Goal: Transaction & Acquisition: Purchase product/service

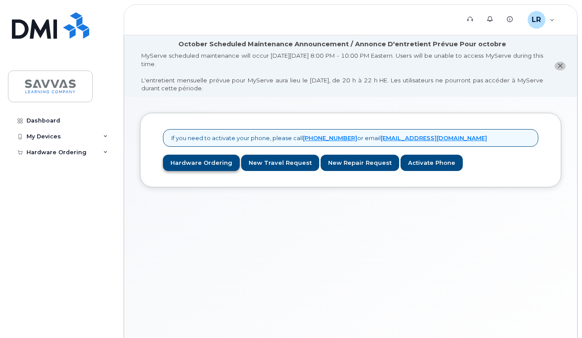
click at [206, 165] on link "Hardware Ordering" at bounding box center [201, 163] width 77 height 16
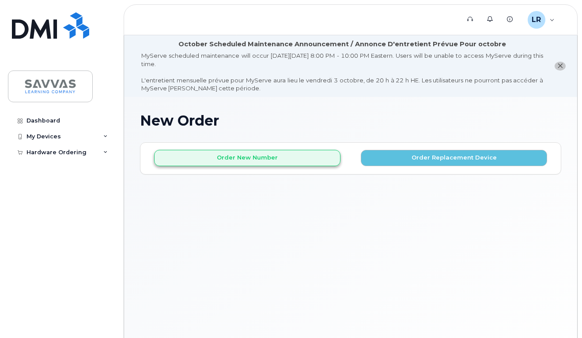
click at [250, 160] on button "Order New Number" at bounding box center [247, 158] width 186 height 16
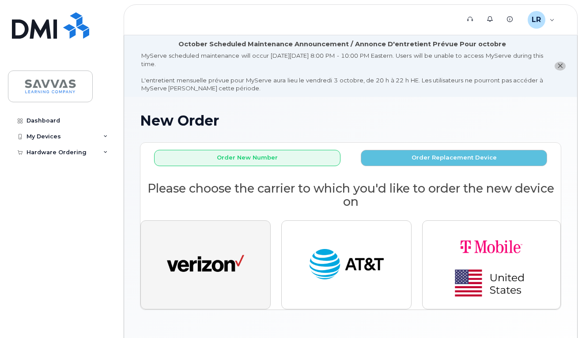
click at [212, 263] on img "button" at bounding box center [205, 265] width 77 height 40
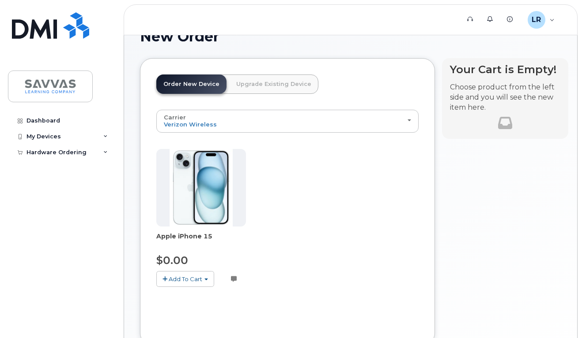
scroll to position [86, 0]
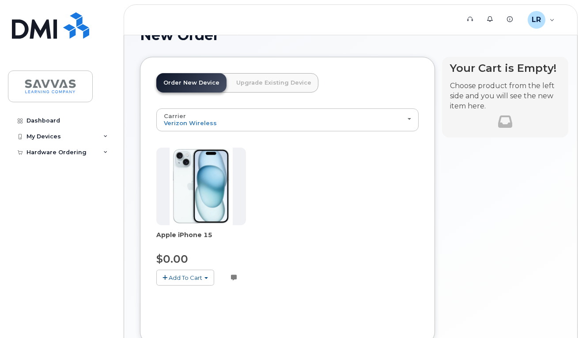
click at [191, 188] on img at bounding box center [201, 187] width 64 height 78
click at [193, 275] on span "Add To Cart" at bounding box center [186, 277] width 34 height 7
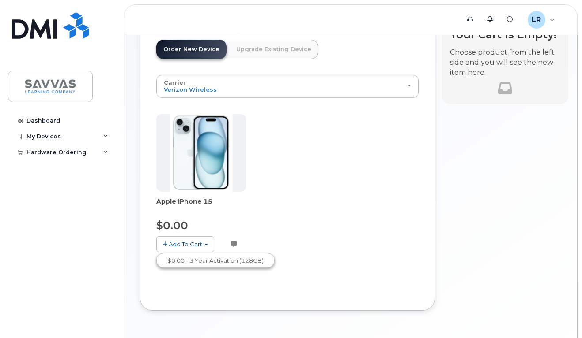
scroll to position [146, 0]
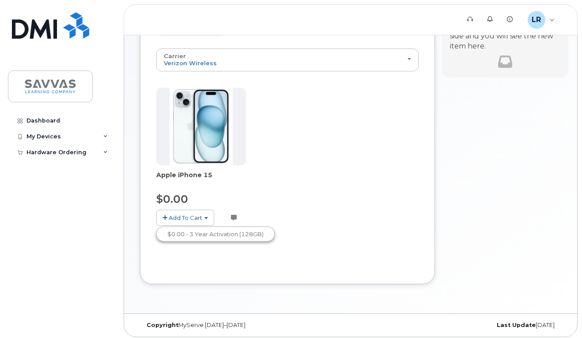
click at [204, 214] on button "Add To Cart" at bounding box center [185, 217] width 58 height 15
click at [204, 217] on button "Add To Cart" at bounding box center [185, 217] width 58 height 15
click at [197, 231] on link "$0.00 - 3 Year Activation (128GB)" at bounding box center [215, 234] width 114 height 11
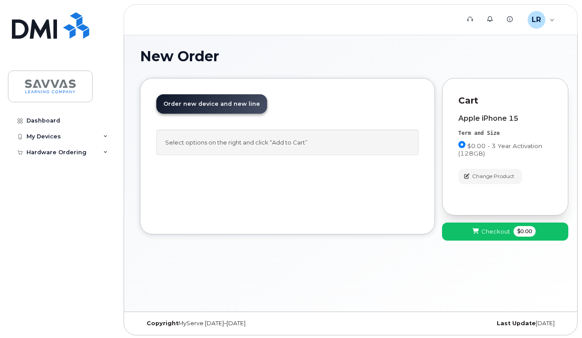
click at [501, 232] on span "Checkout" at bounding box center [495, 232] width 29 height 8
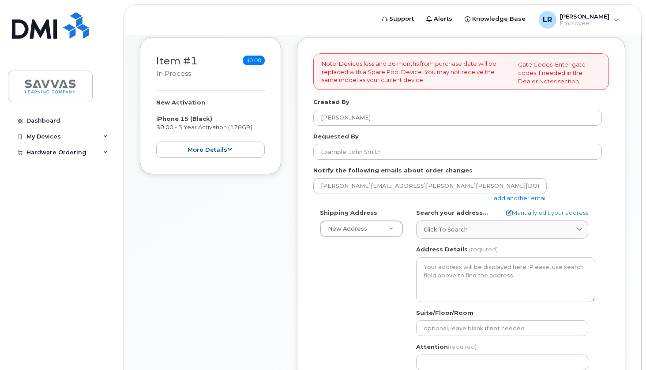
scroll to position [188, 0]
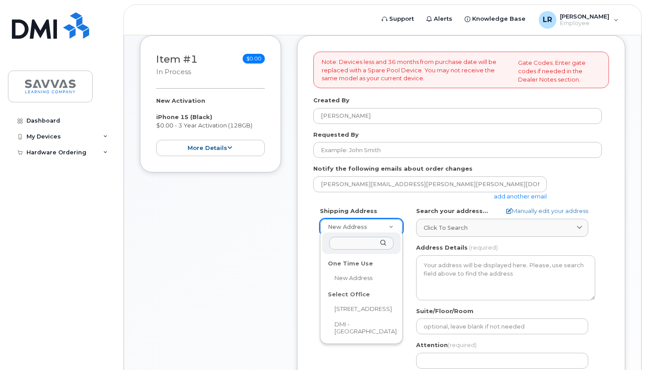
click at [375, 233] on div at bounding box center [361, 244] width 79 height 22
select select
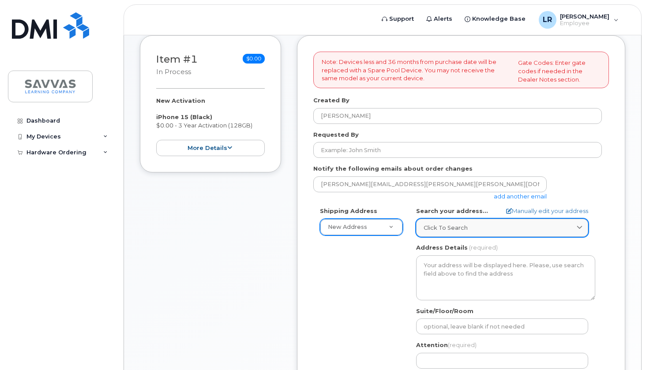
click at [443, 225] on span "Click to search" at bounding box center [446, 228] width 44 height 8
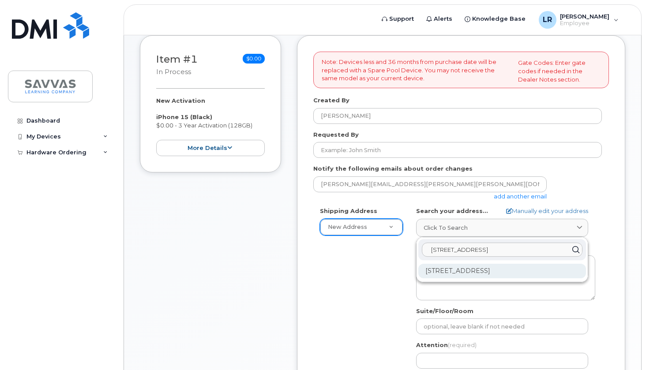
type input "119 west ave ocean"
click at [448, 266] on div "119 West Ave Ocean City NJ 08226-4244" at bounding box center [502, 271] width 168 height 15
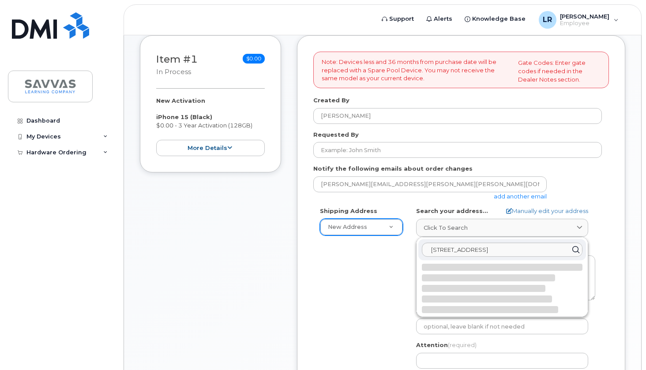
select select
type textarea "119 West Ave OCEAN CITY NJ 08226-4244 UNITED STATES"
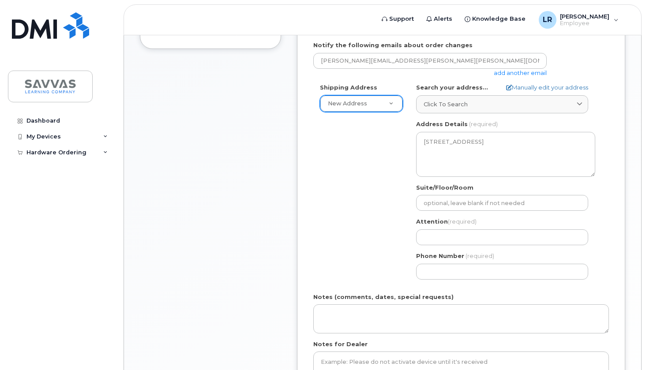
scroll to position [312, 0]
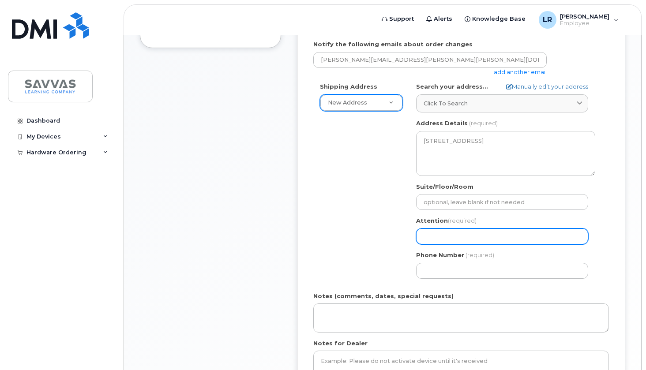
click at [491, 233] on input "Attention (required)" at bounding box center [502, 237] width 172 height 16
select select
type input "L"
select select
type input "La"
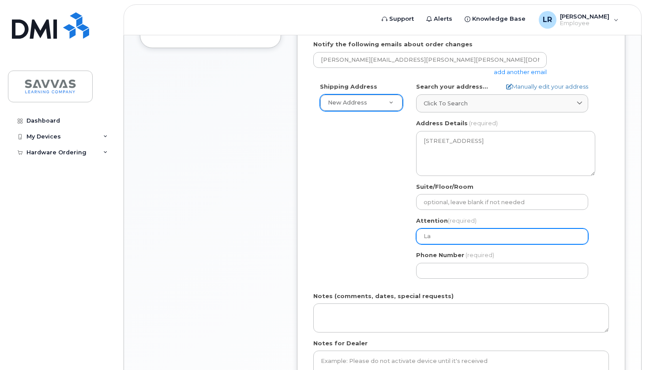
select select
type input "Lau"
select select
type input "Laur"
select select
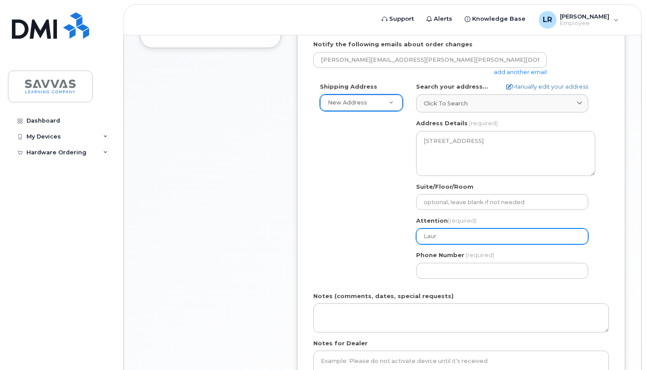
type input "Lauri"
select select
type input "Laurie"
select select
type input "Laurie R"
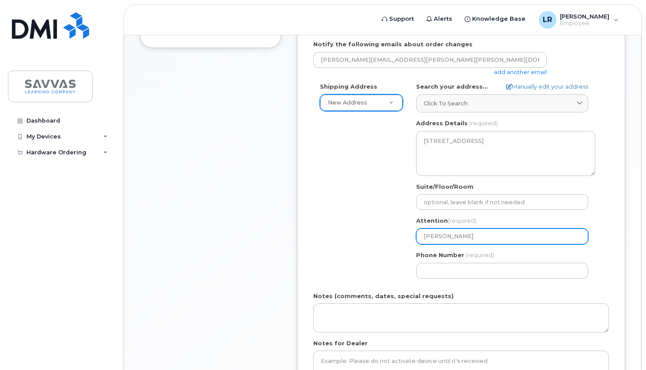
select select
type input "Laurie Re"
select select
type input "Laurie Rey"
select select
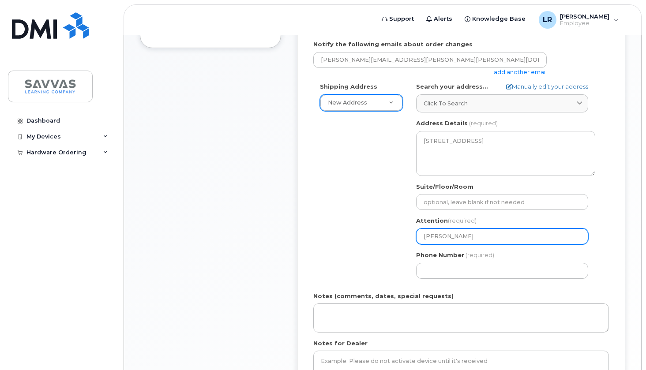
type input "Laurie Reyn"
select select
type input "Laurie Reyno"
select select
type input "Laurie Reynol"
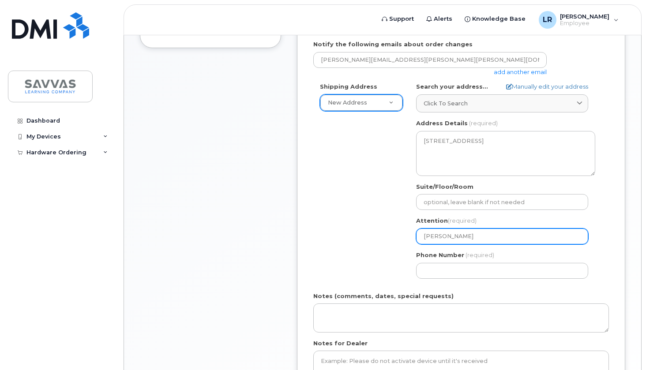
select select
type input "Laurie Reynold"
select select
type input "[PERSON_NAME]"
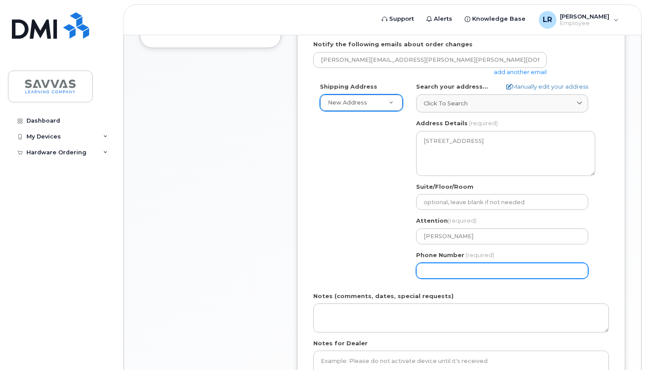
click at [503, 266] on input "Phone Number" at bounding box center [502, 271] width 172 height 16
type input "508468991"
select select
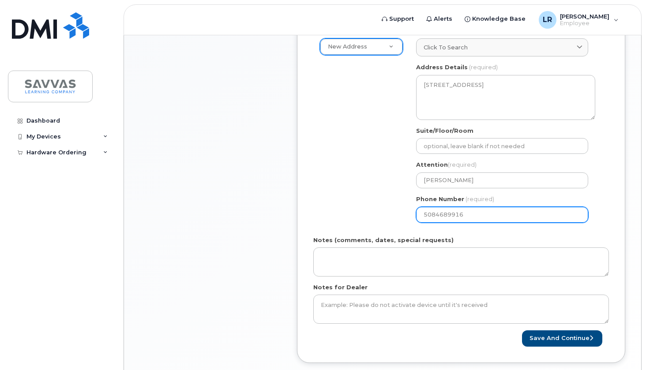
scroll to position [373, 0]
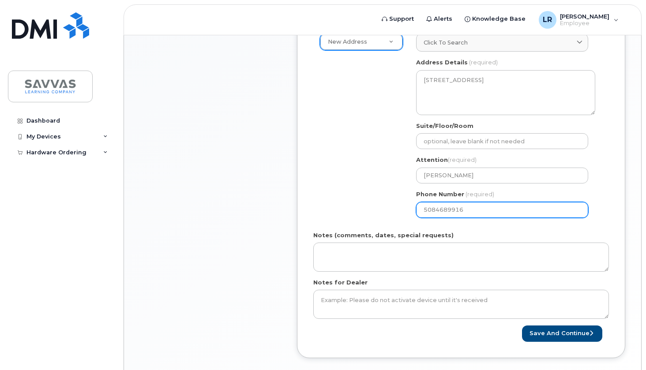
click at [577, 205] on input "5084689916" at bounding box center [502, 210] width 172 height 16
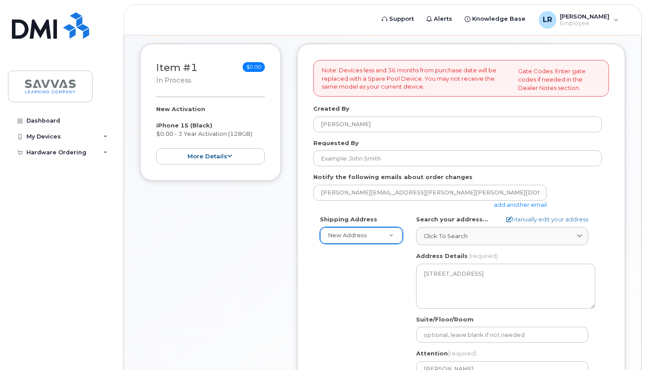
scroll to position [173, 0]
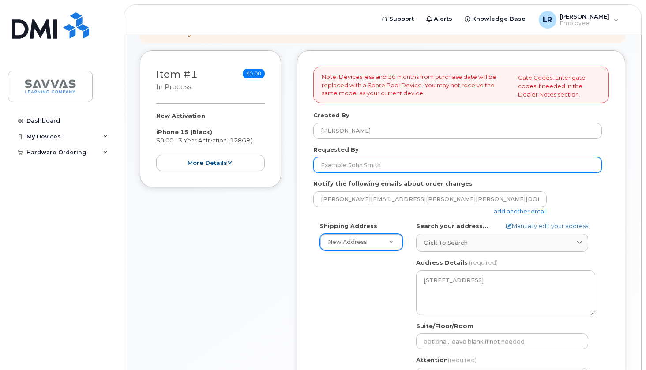
type input "5084689916"
click at [392, 162] on input "Requested By" at bounding box center [457, 165] width 289 height 16
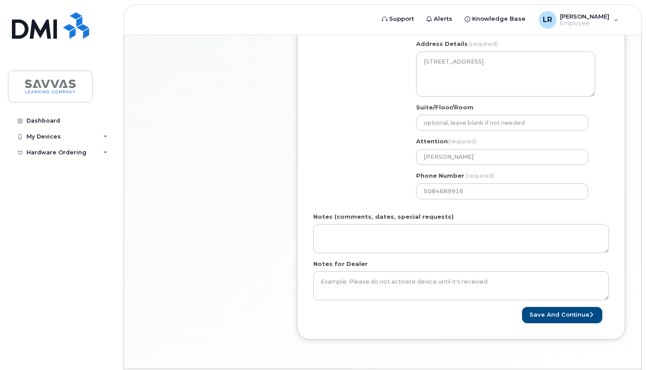
scroll to position [411, 0]
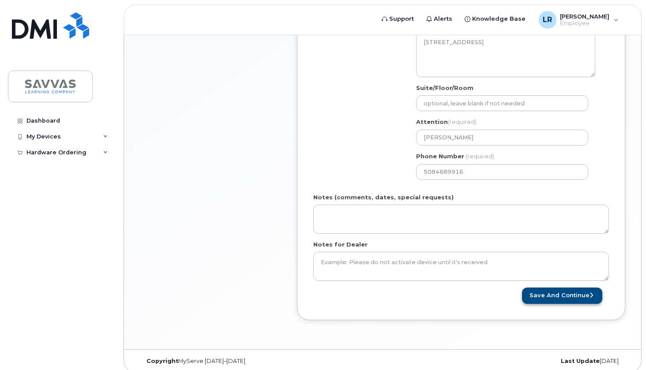
type input "[PERSON_NAME]"
click at [569, 290] on button "Save and Continue" at bounding box center [562, 296] width 80 height 16
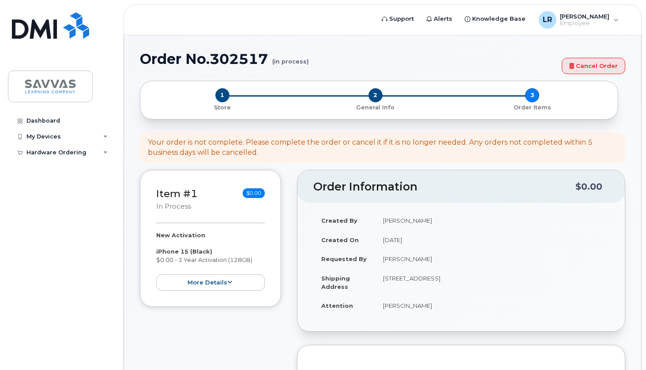
select select
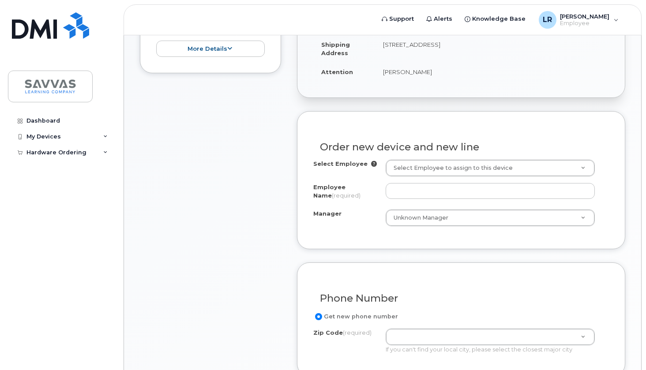
scroll to position [306, 0]
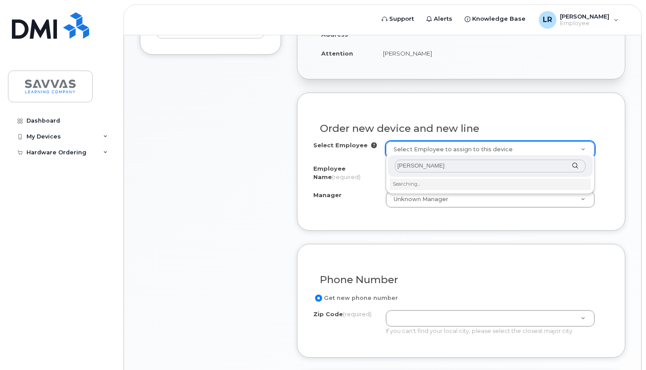
type input "[PERSON_NAME]"
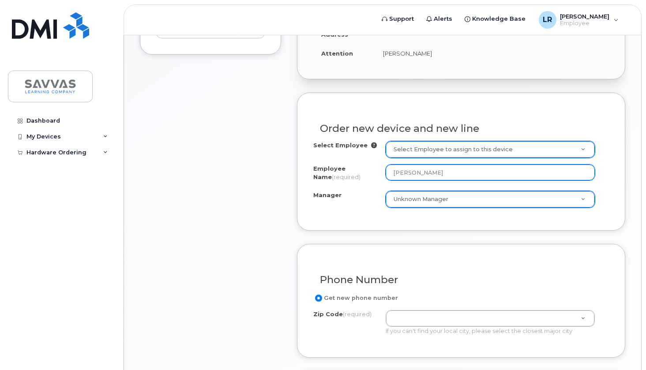
type input "[PERSON_NAME]"
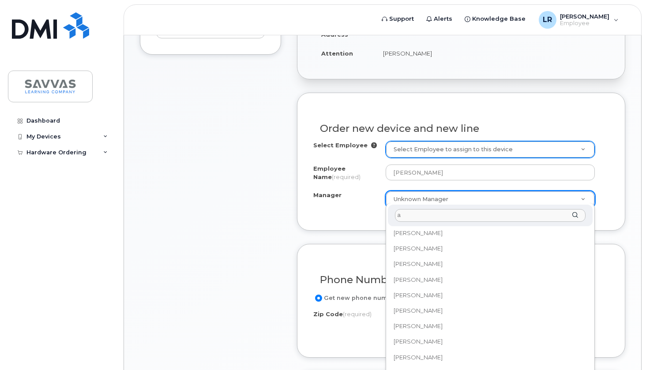
scroll to position [0, 0]
type input "a"
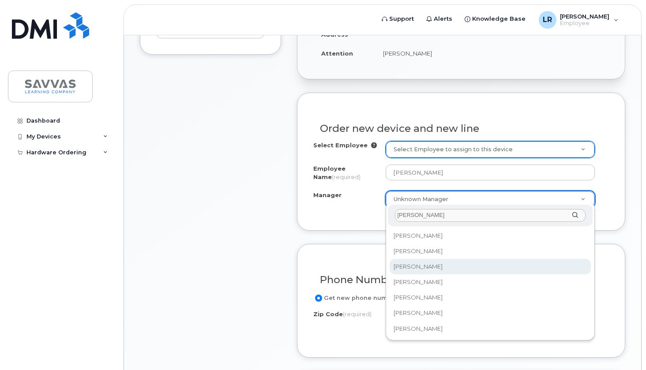
type input "steve"
select select "2016594"
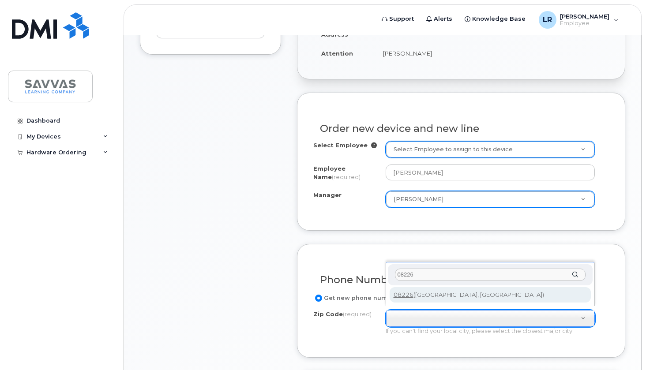
type input "08226"
type input "08226 (Ocean City, NJ)"
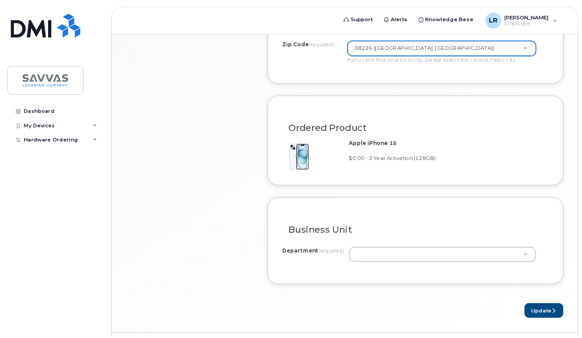
scroll to position [594, 0]
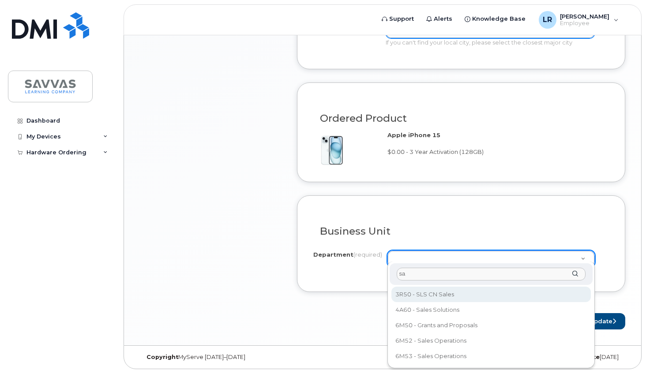
type input "s"
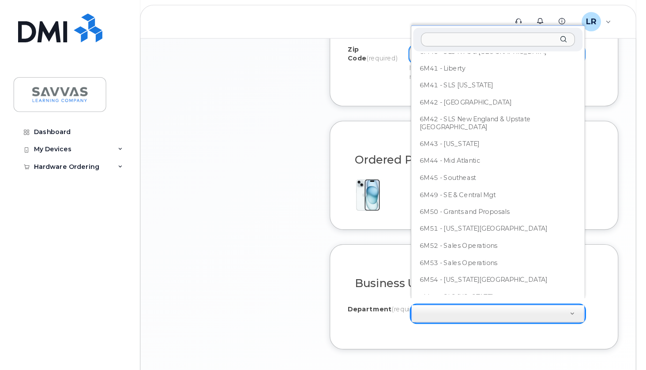
scroll to position [1532, 0]
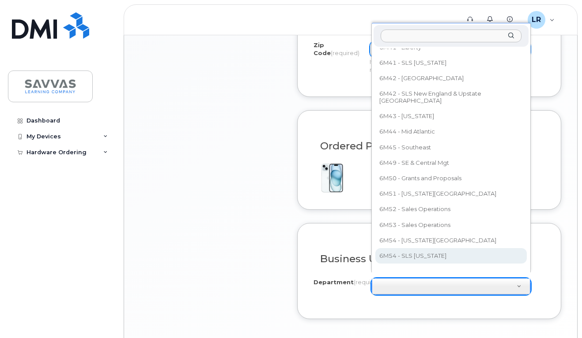
select select "6M54 - SLS New Jersey"
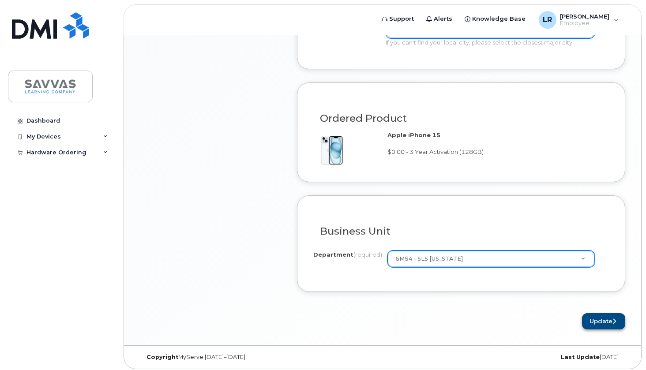
click at [598, 320] on button "Update" at bounding box center [603, 321] width 43 height 16
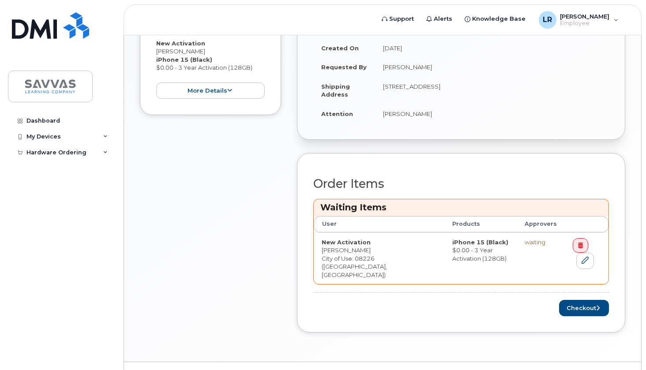
scroll to position [289, 0]
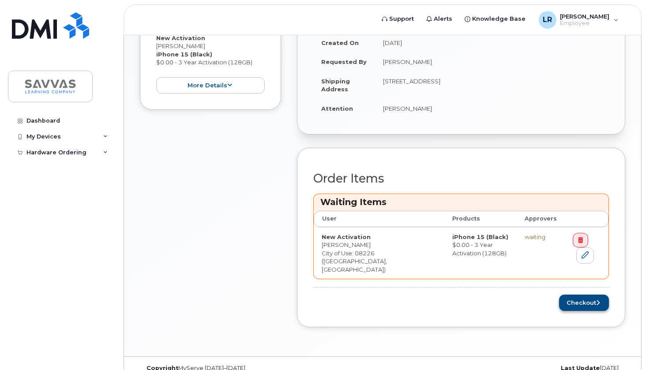
click at [582, 295] on button "Checkout" at bounding box center [584, 303] width 50 height 16
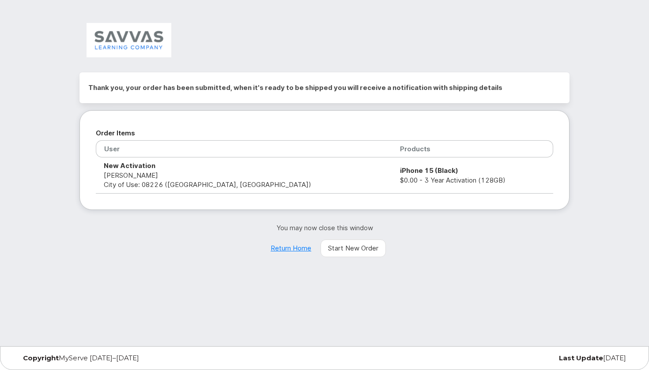
click at [286, 251] on link "Return Home" at bounding box center [291, 249] width 56 height 18
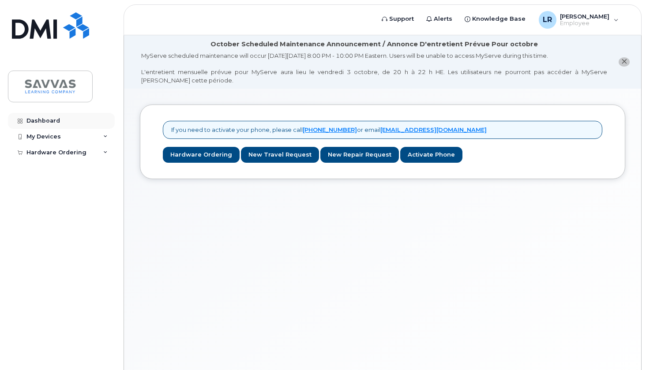
click at [48, 118] on div "Dashboard" at bounding box center [43, 120] width 34 height 7
